Goal: Navigation & Orientation: Go to known website

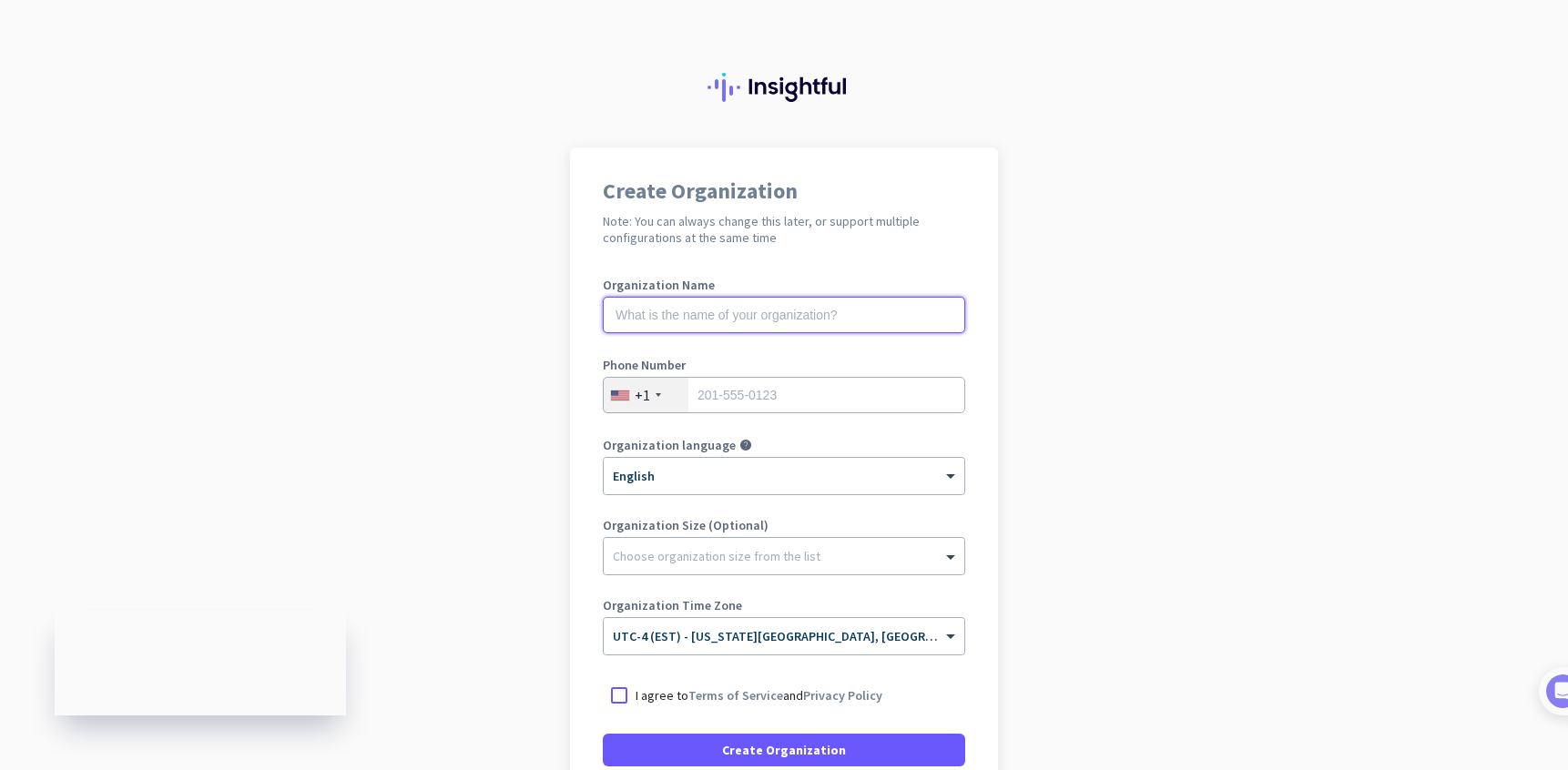
click at [834, 316] on input "text" at bounding box center [784, 314] width 363 height 36
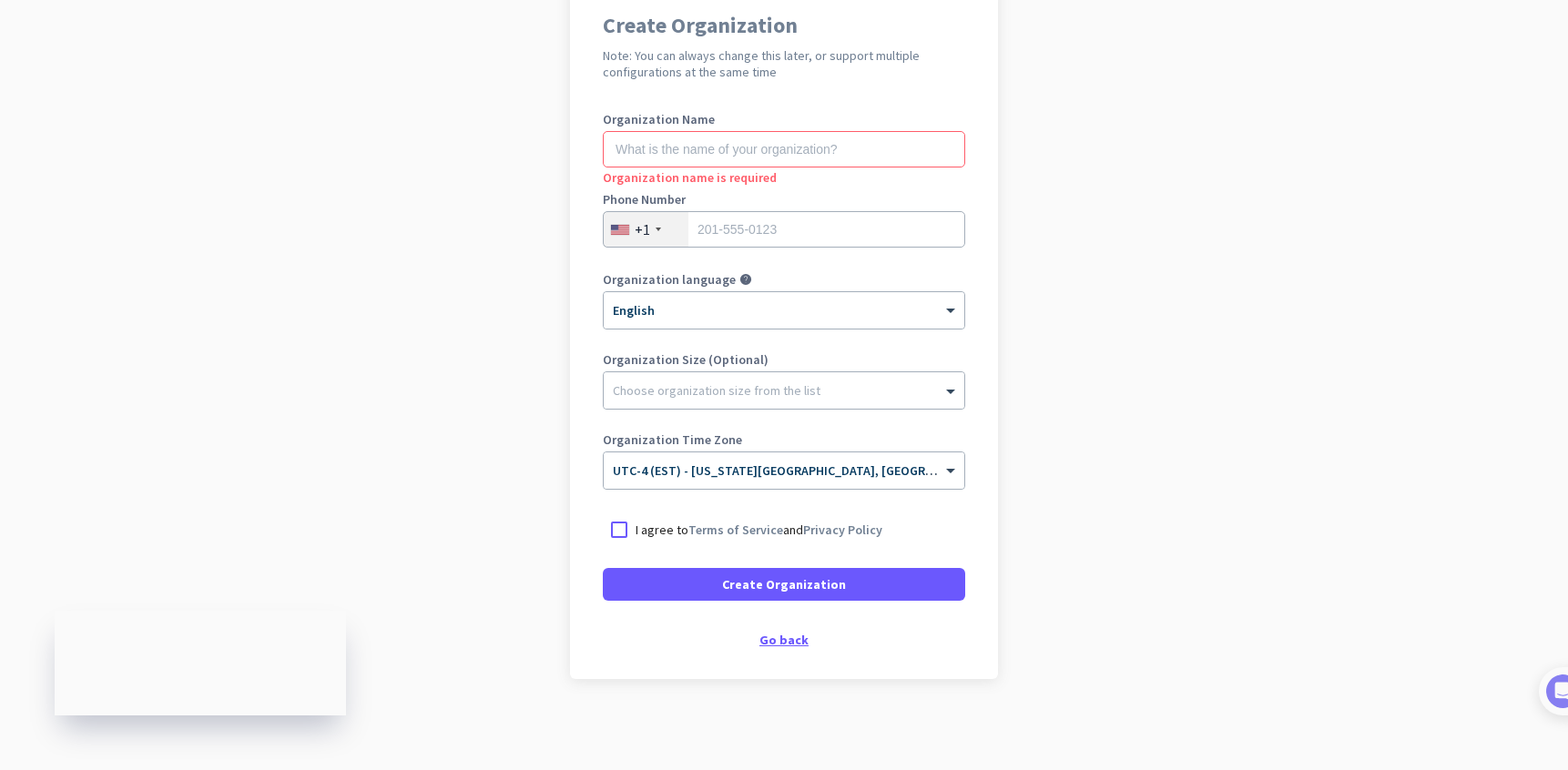
click at [776, 646] on div "Go back" at bounding box center [784, 639] width 363 height 13
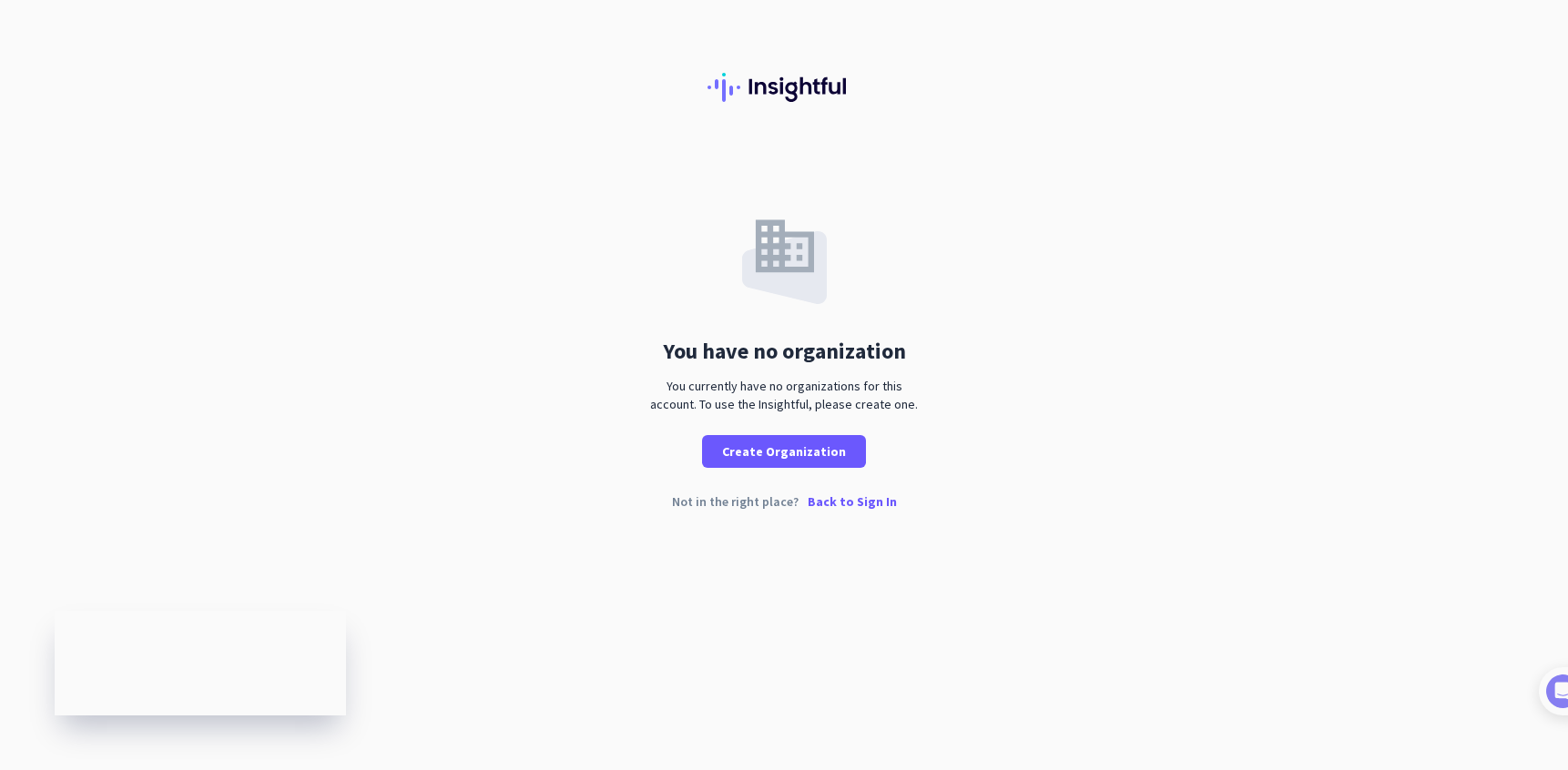
click at [843, 500] on p "Back to Sign In" at bounding box center [852, 501] width 89 height 13
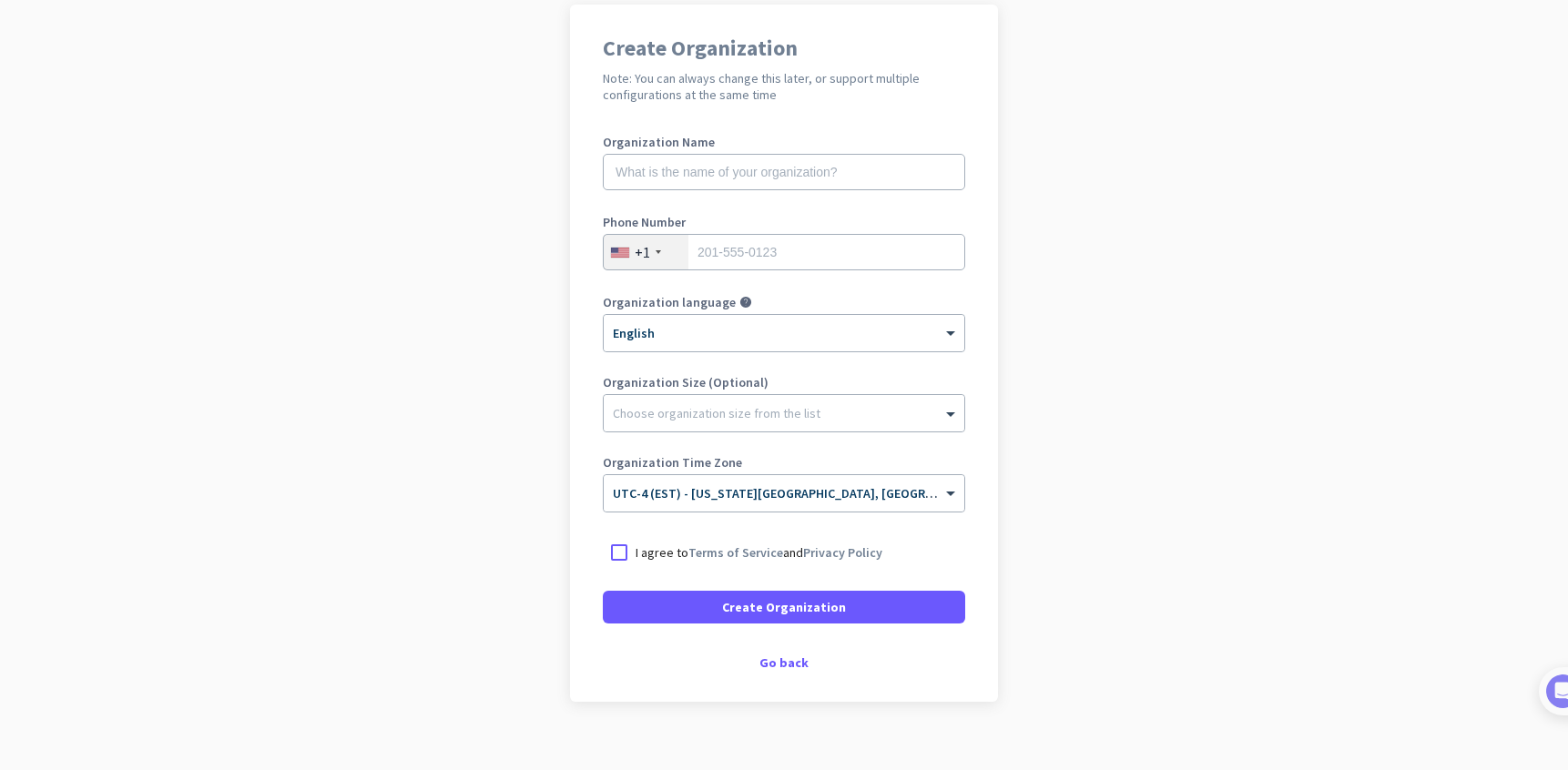
scroll to position [165, 0]
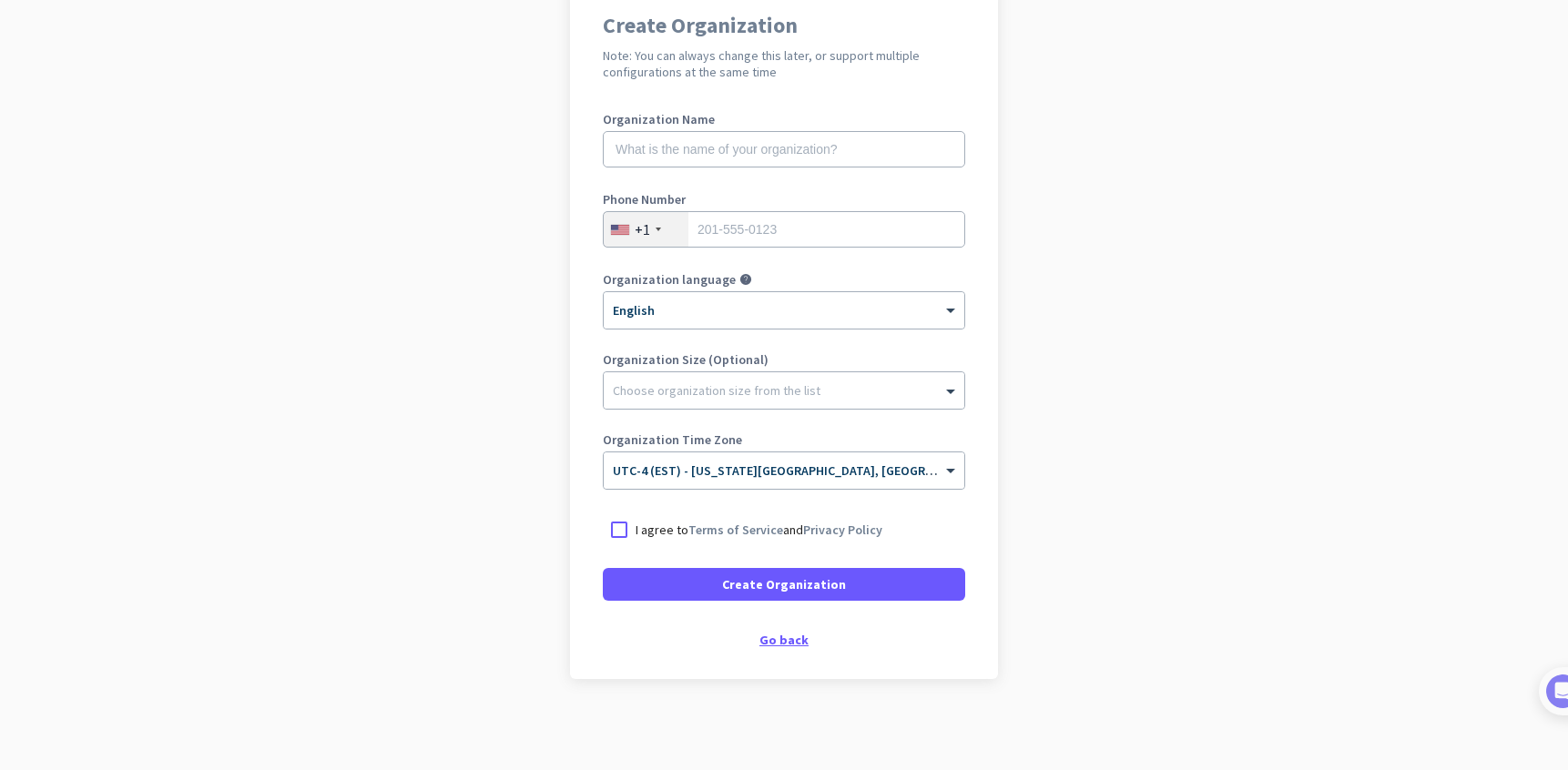
click at [775, 641] on div "Go back" at bounding box center [784, 639] width 363 height 13
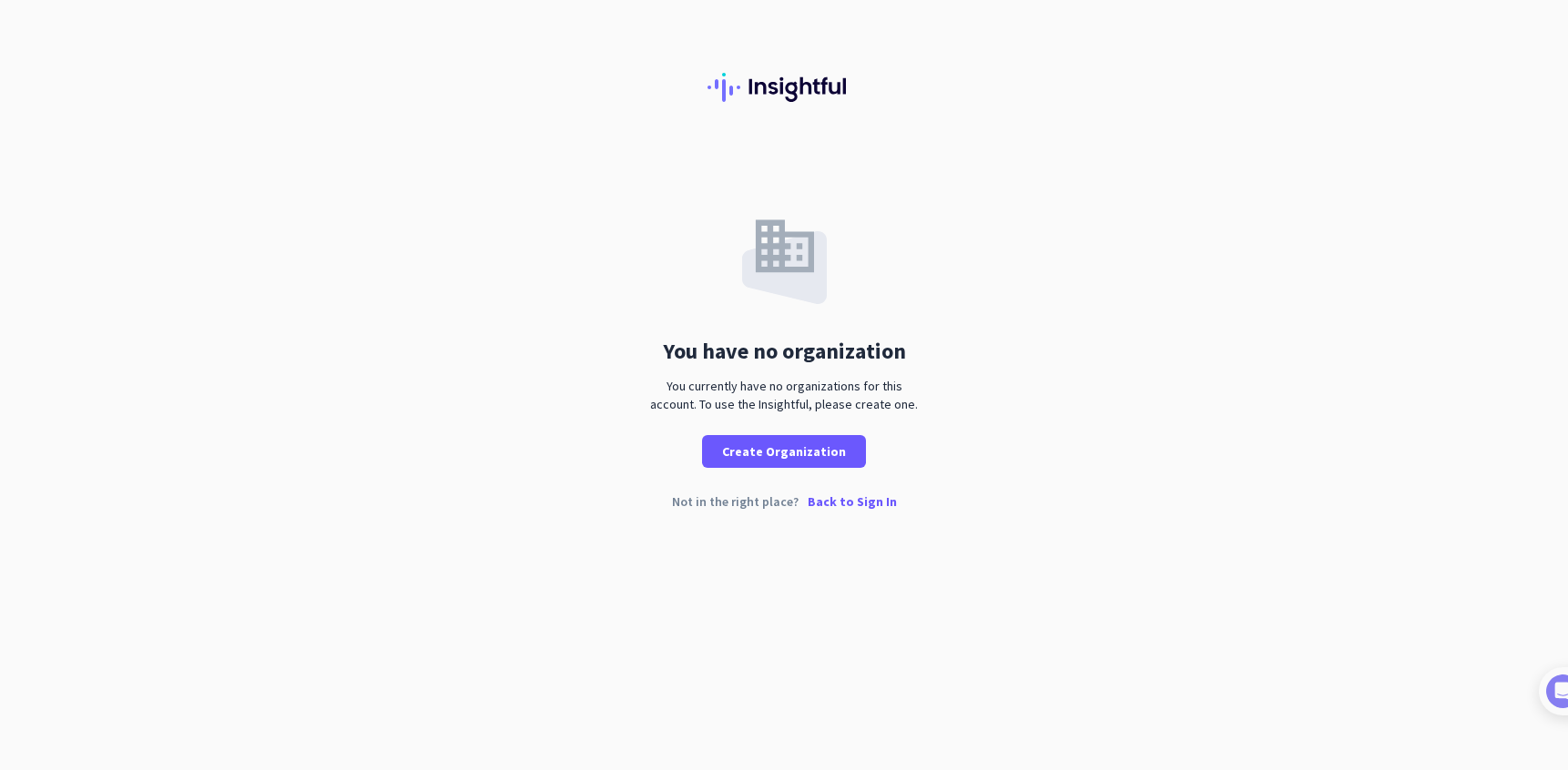
click at [837, 495] on p "Back to Sign In" at bounding box center [852, 501] width 89 height 13
